Goal: Task Accomplishment & Management: Use online tool/utility

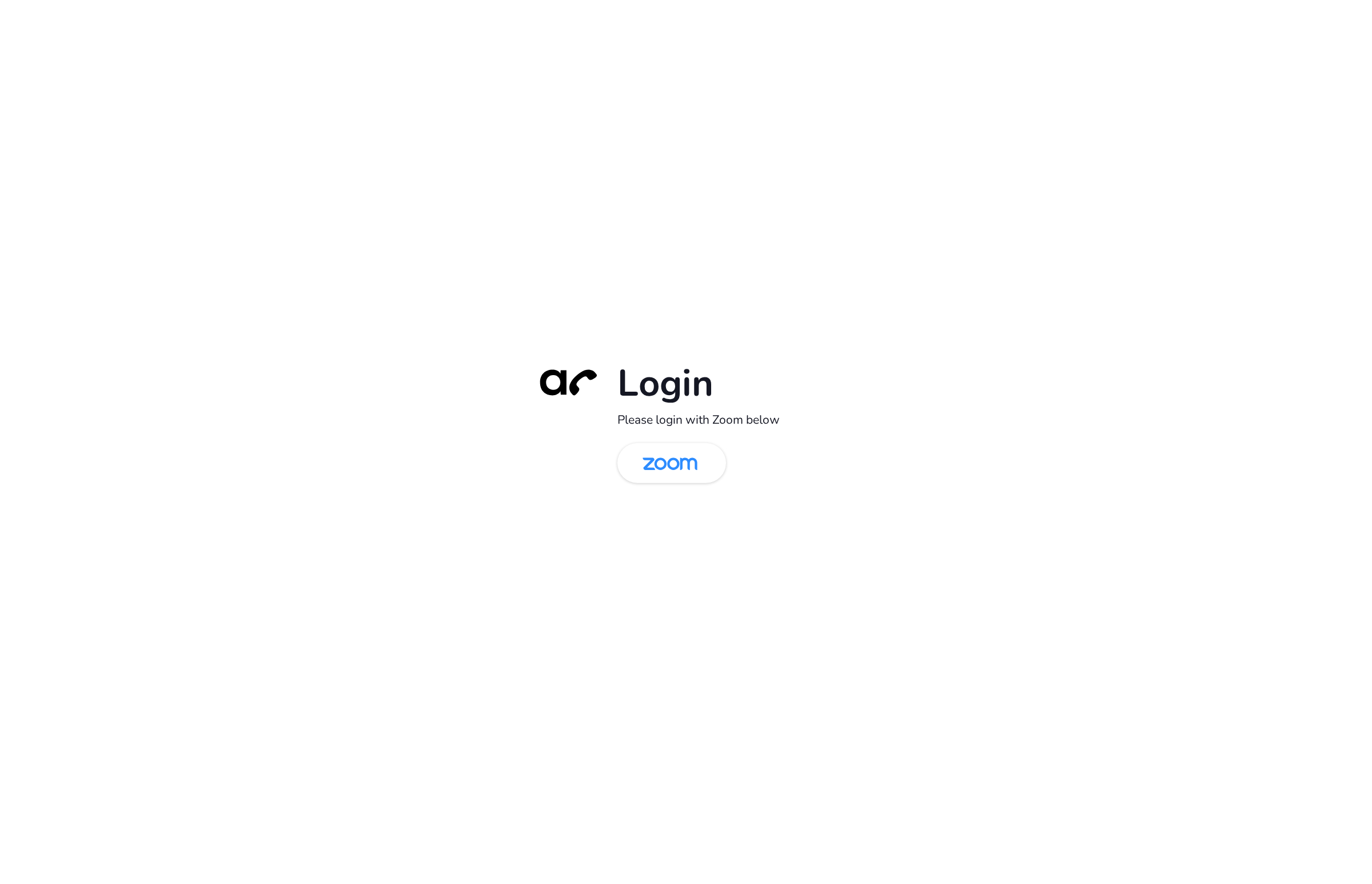
drag, startPoint x: 678, startPoint y: 456, endPoint x: 218, endPoint y: 34, distance: 624.2
click at [678, 455] on img at bounding box center [670, 464] width 79 height 37
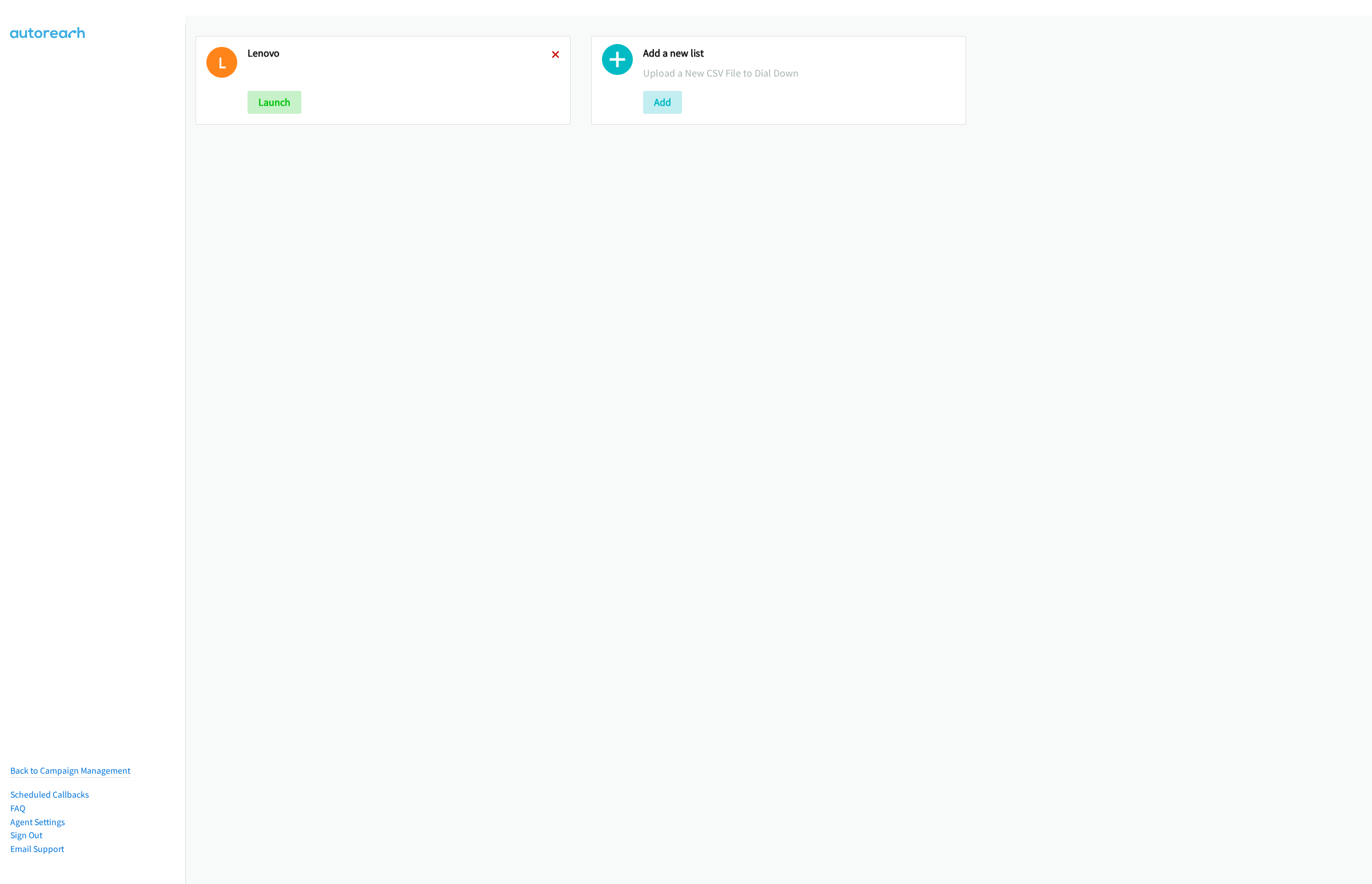
click at [551, 55] on icon at bounding box center [555, 55] width 8 height 8
click at [273, 93] on button "Add" at bounding box center [267, 102] width 39 height 23
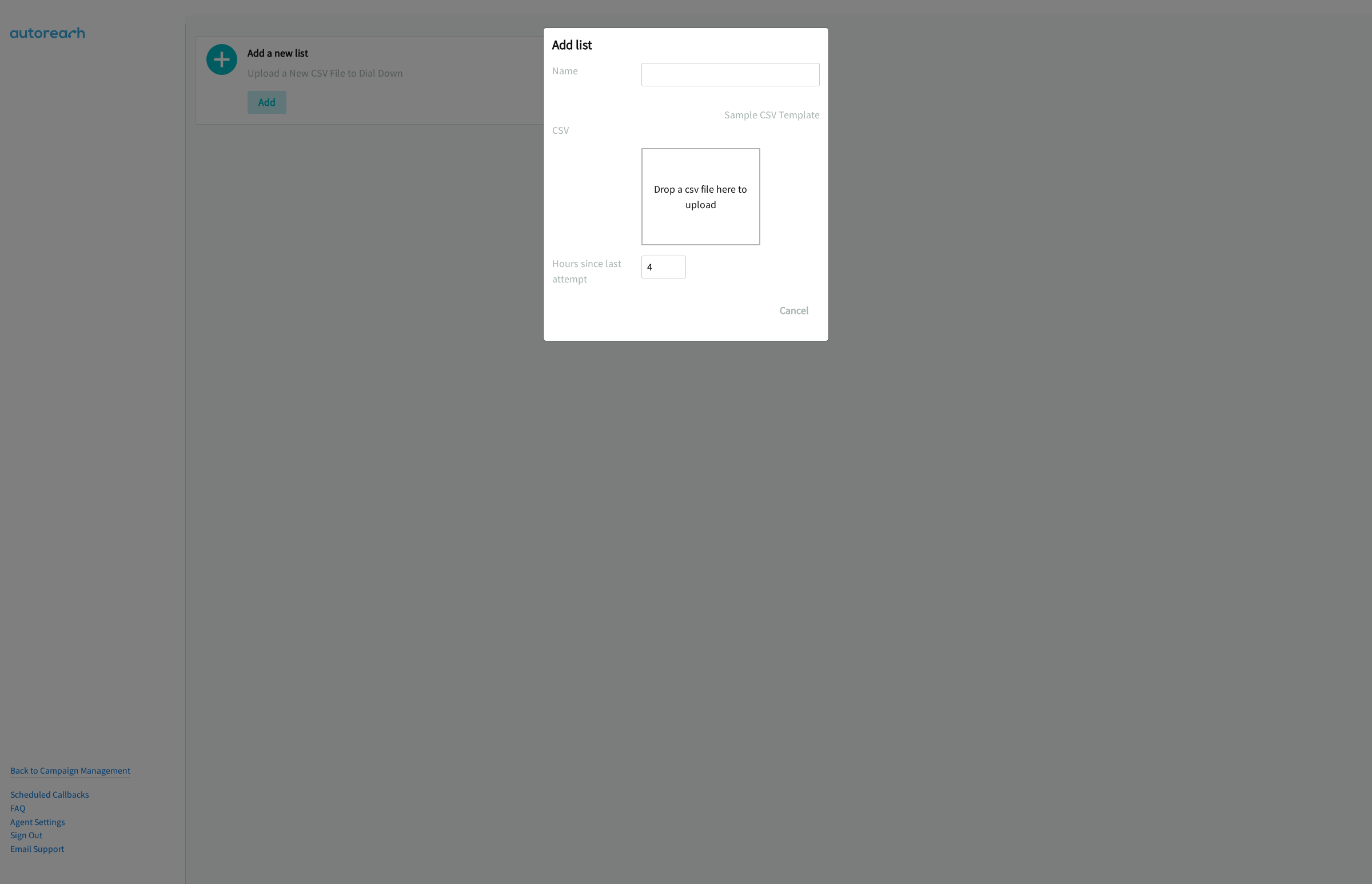
click at [677, 81] on input "text" at bounding box center [730, 75] width 178 height 23
type input "Lenovo"
click at [680, 196] on button "Drop a csv file here to upload" at bounding box center [701, 197] width 93 height 31
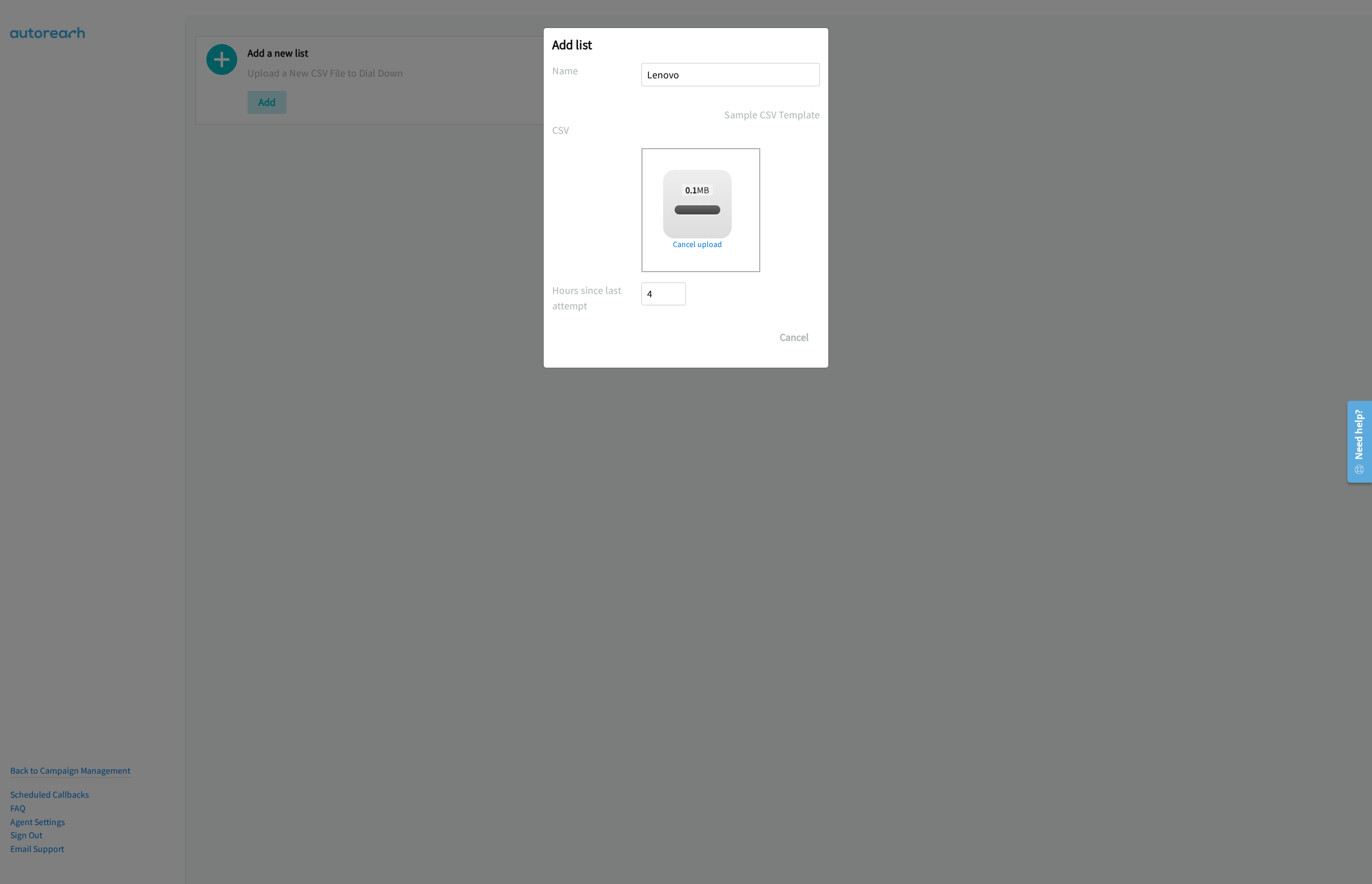
checkbox input "true"
click at [663, 340] on input "Save List" at bounding box center [671, 337] width 60 height 23
